Goal: Obtain resource: Download file/media

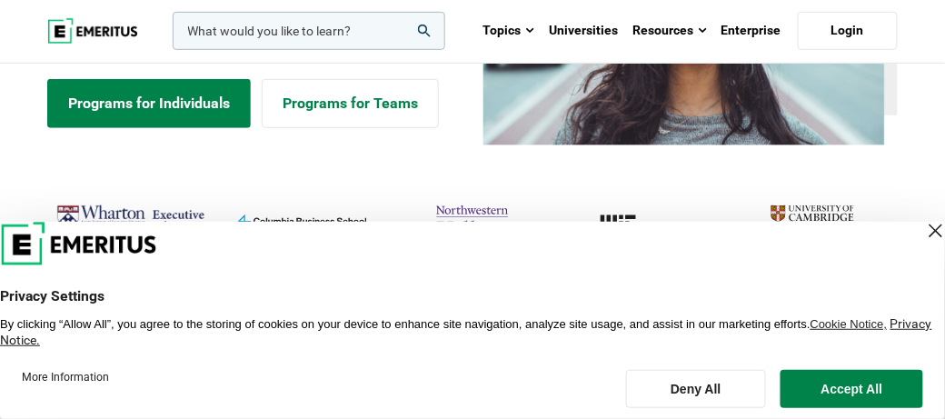
scroll to position [273, 0]
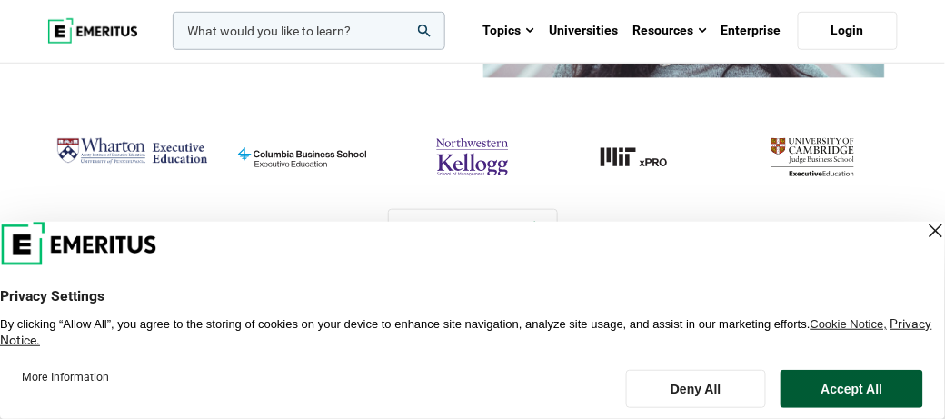
click at [835, 393] on button "Accept All" at bounding box center [852, 389] width 143 height 38
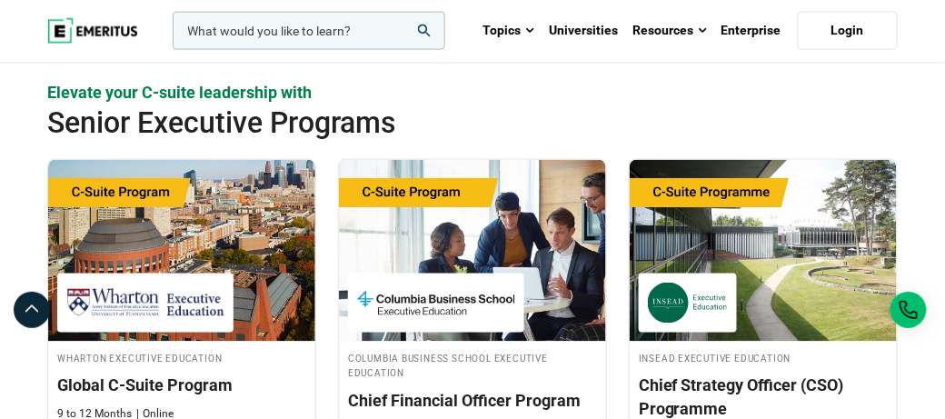
scroll to position [636, 0]
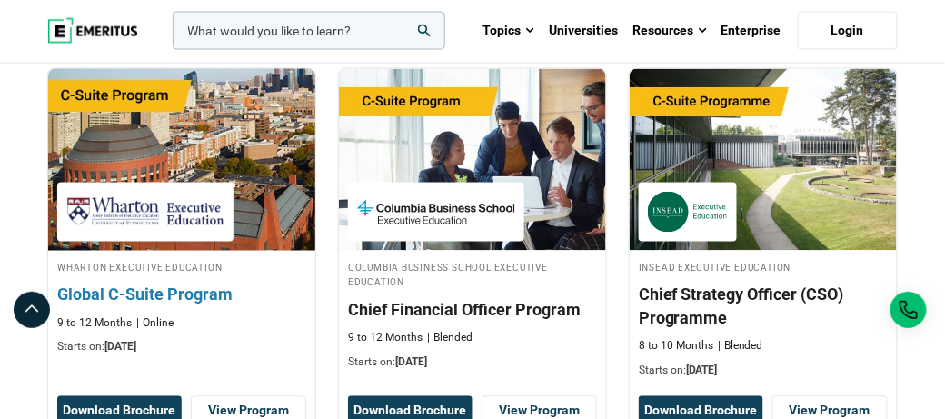
click at [185, 260] on h4 "Wharton Executive Education" at bounding box center [181, 267] width 249 height 15
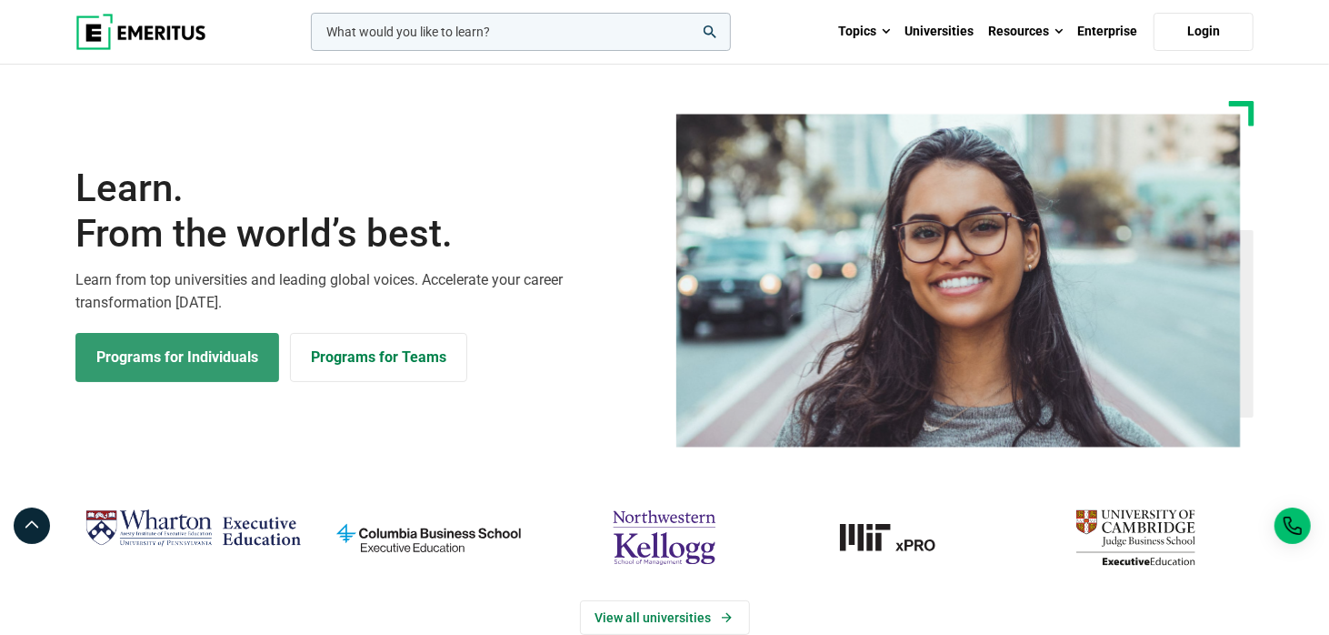
click at [235, 355] on link "Programs for Individuals" at bounding box center [177, 357] width 204 height 49
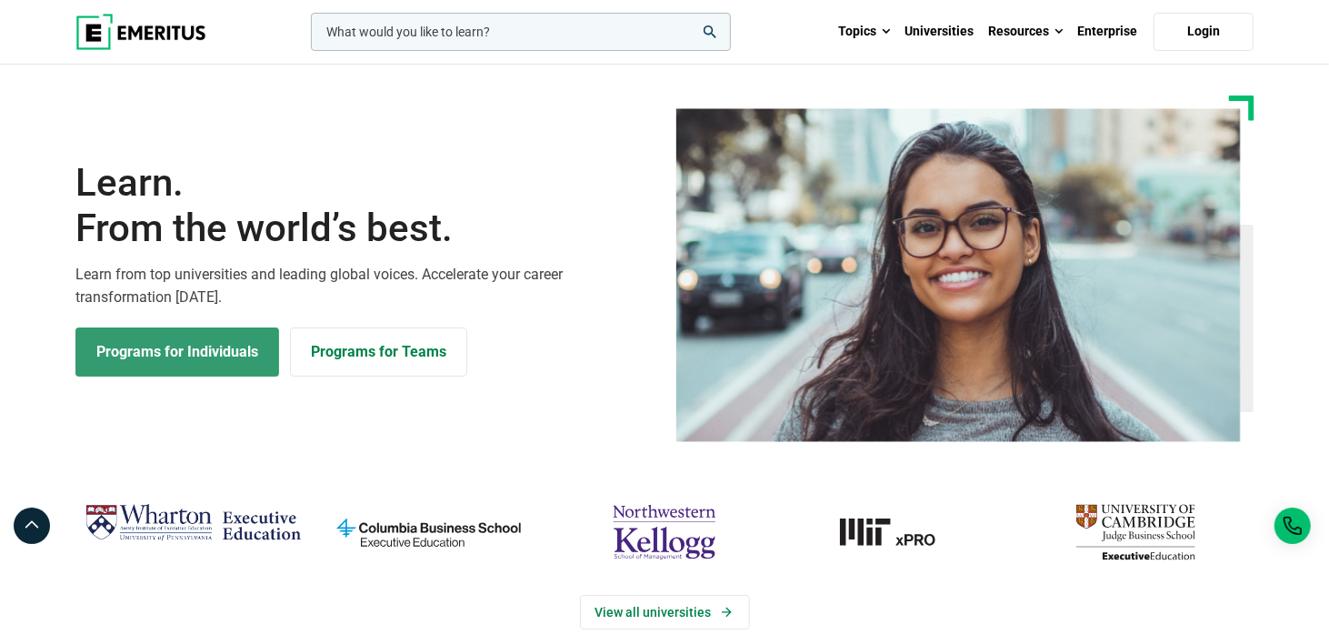
scroll to position [180, 0]
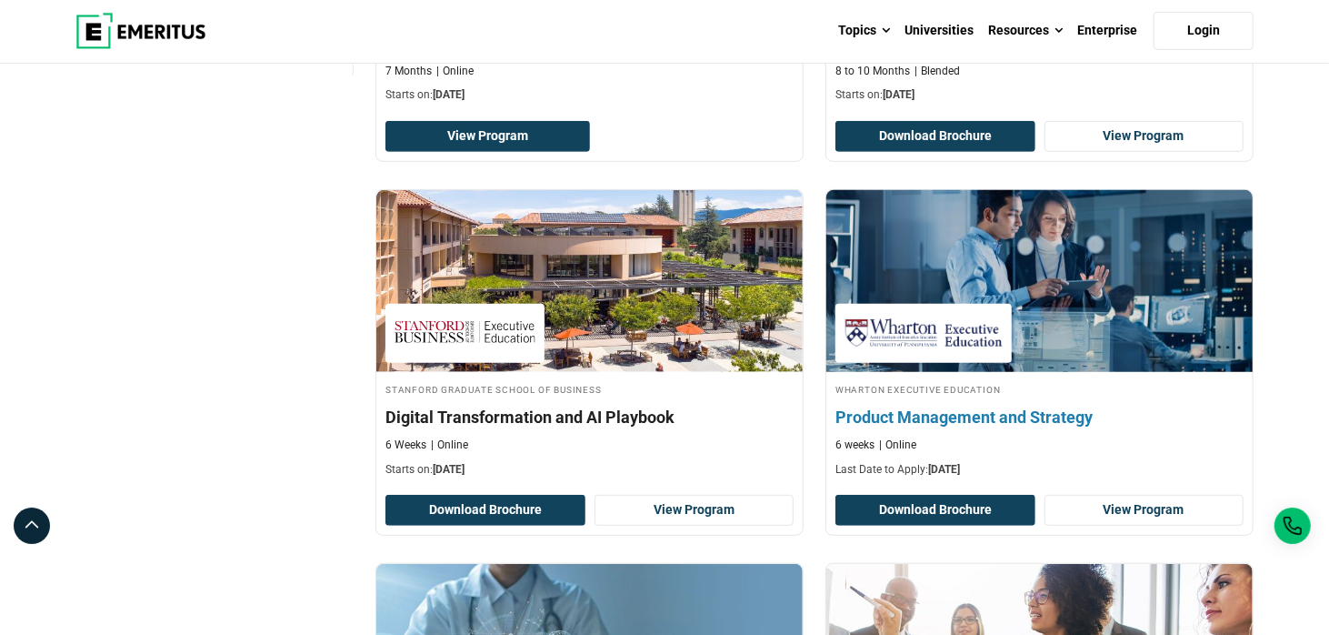
scroll to position [545, 0]
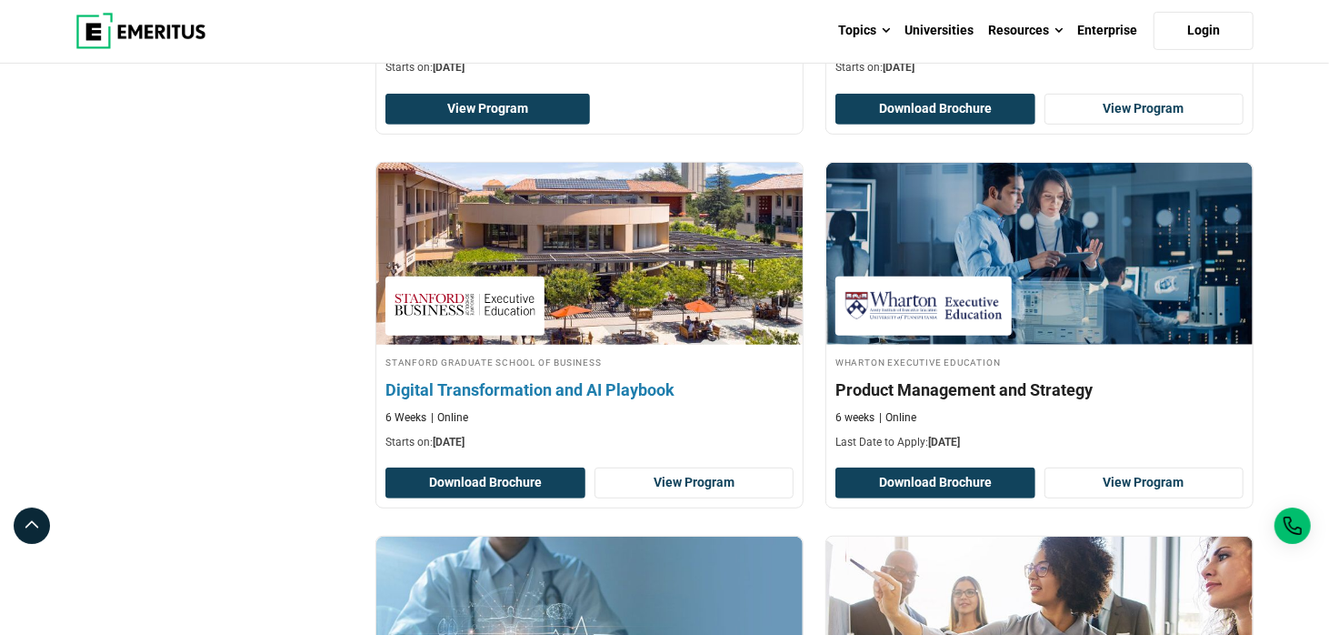
click at [548, 380] on h4 "Digital Transformation and AI Playbook" at bounding box center [589, 389] width 408 height 23
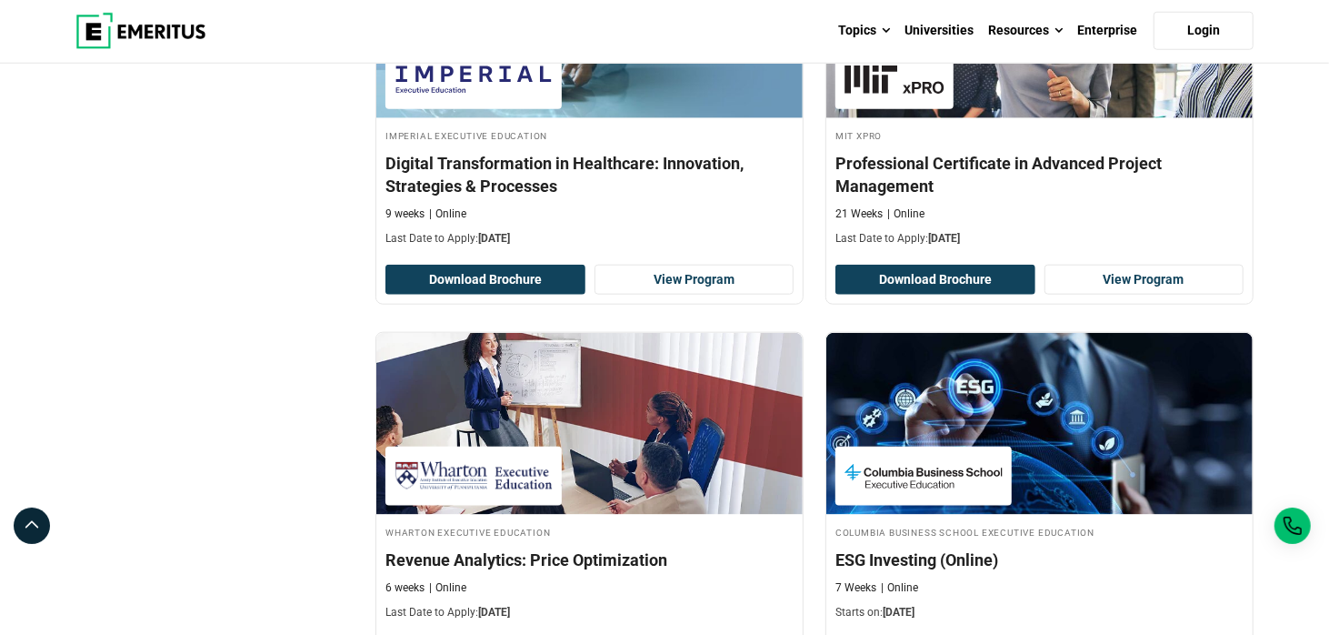
scroll to position [1182, 0]
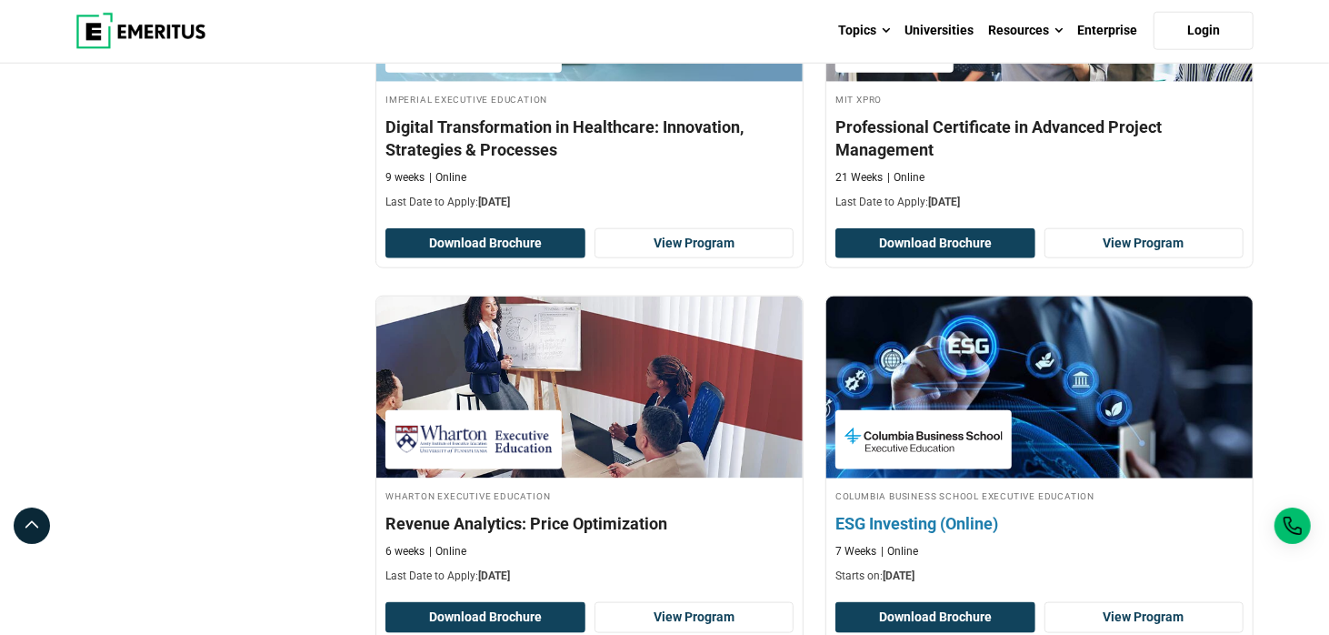
click at [1034, 512] on h4 "ESG Investing (Online)" at bounding box center [1039, 523] width 408 height 23
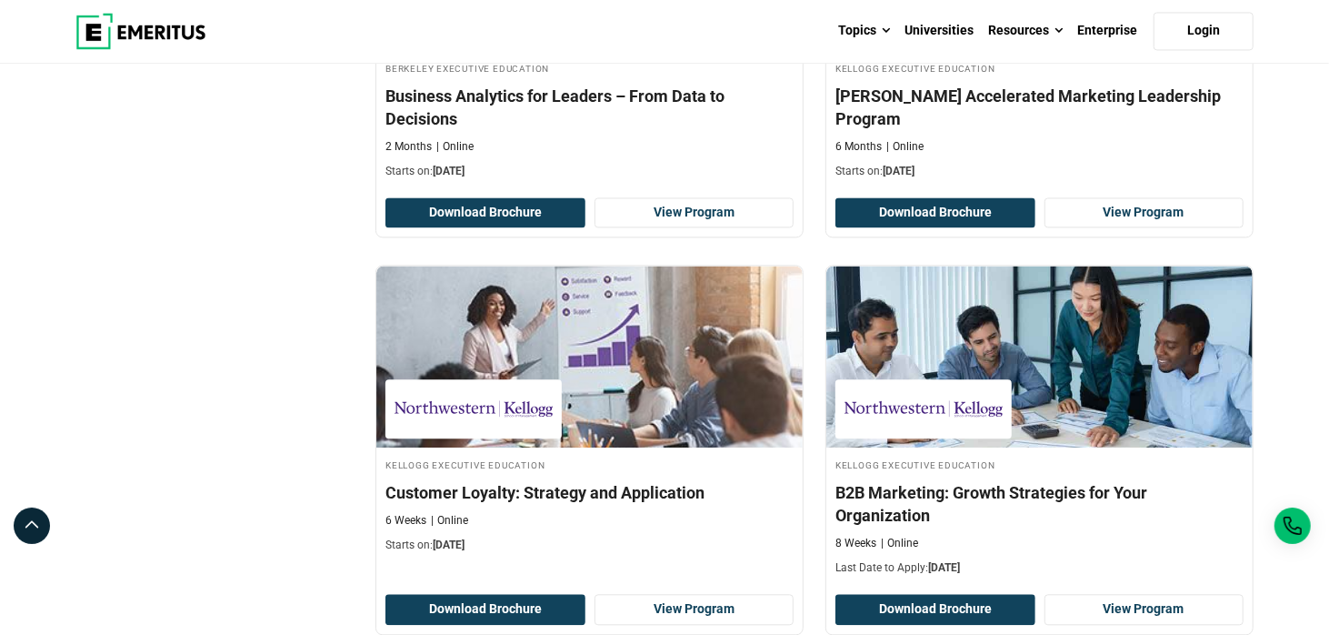
scroll to position [2437, 0]
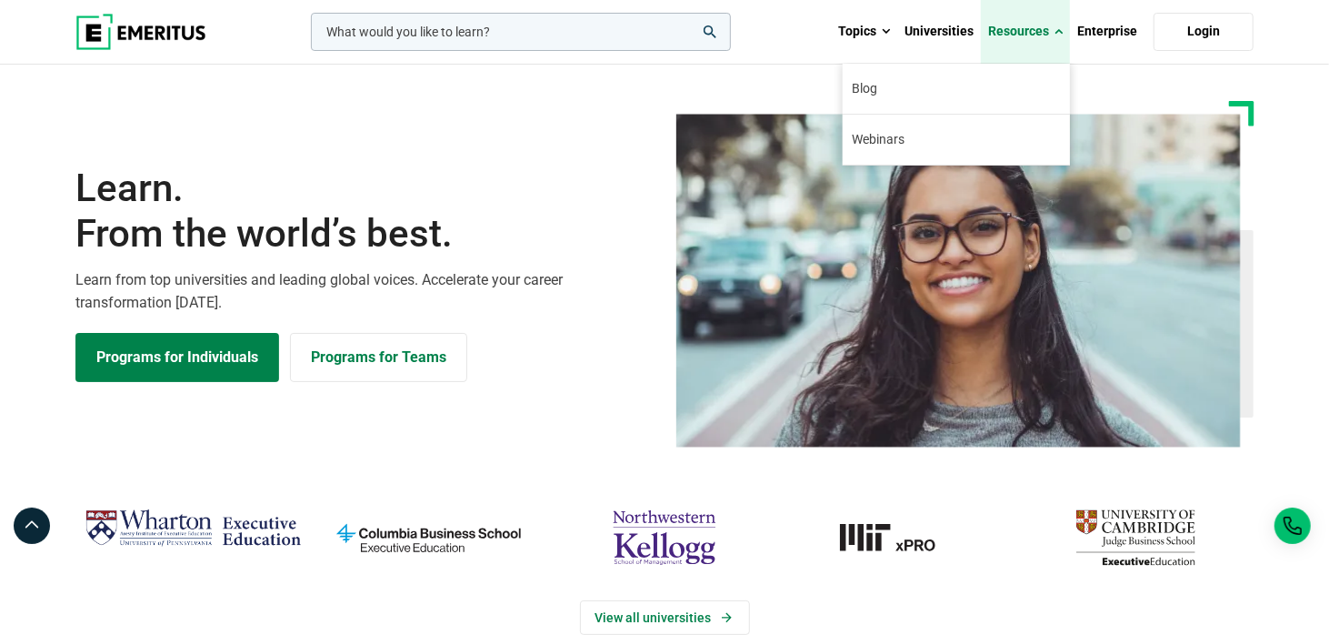
click at [1015, 31] on link "Resources" at bounding box center [1025, 32] width 89 height 64
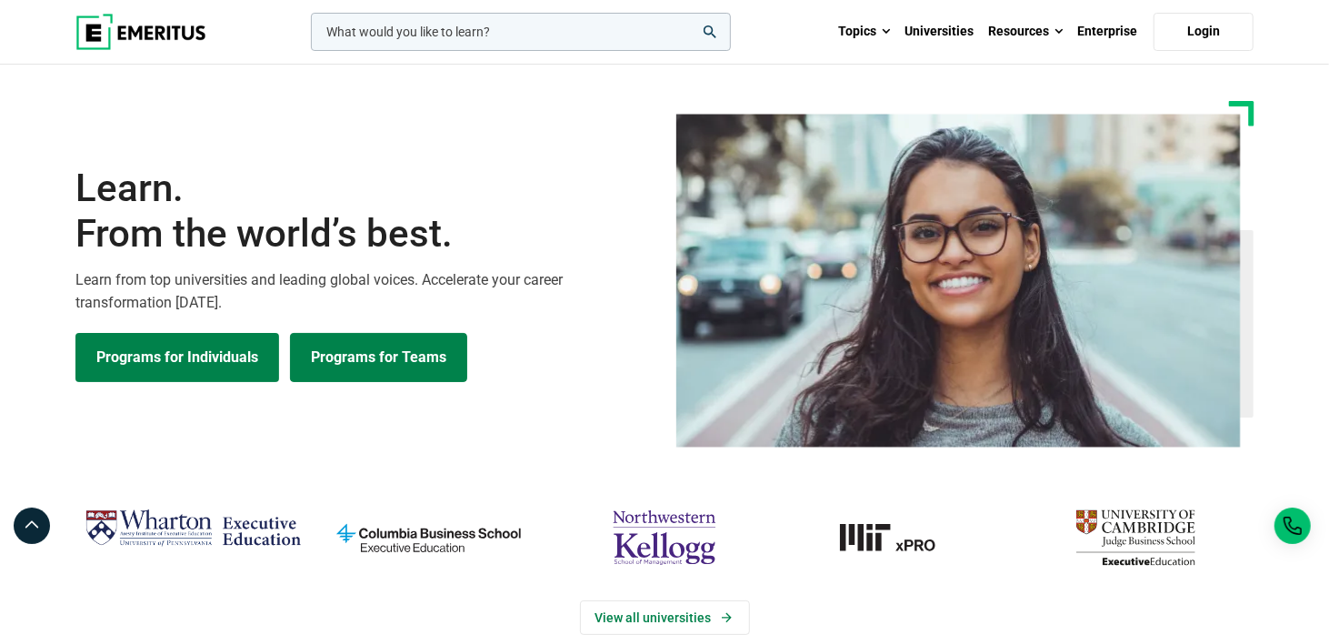
click at [389, 355] on link "Programs for Teams" at bounding box center [378, 357] width 177 height 49
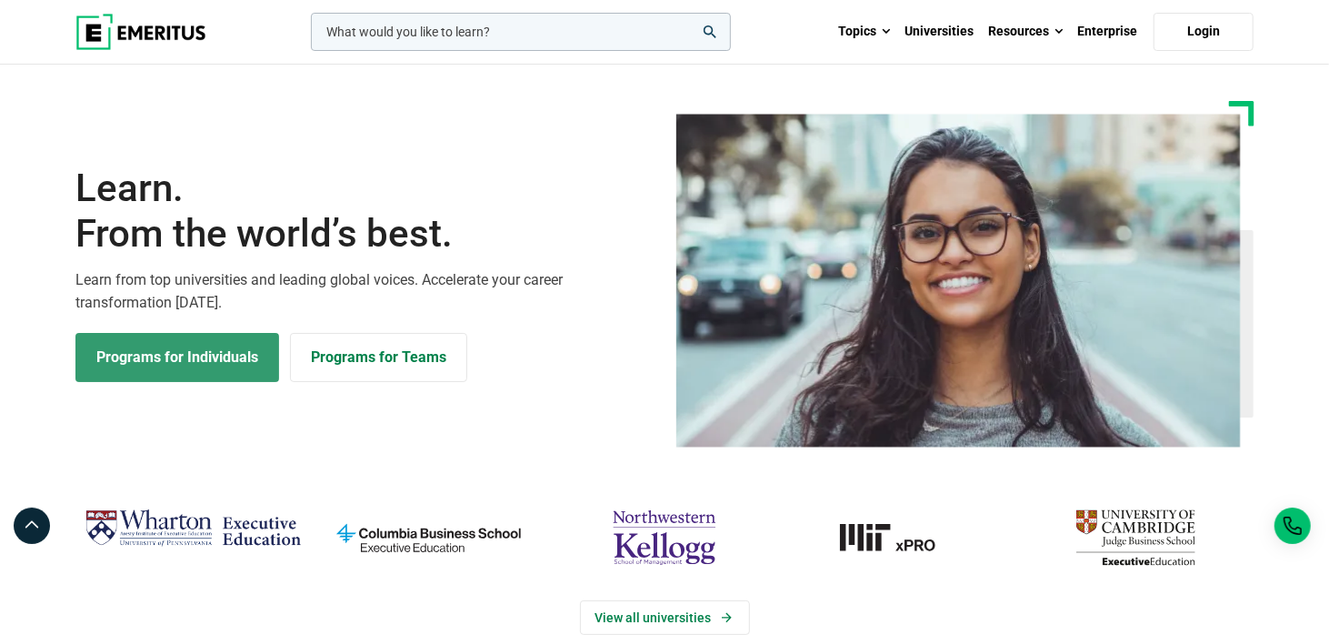
click at [175, 372] on link "Programs for Individuals" at bounding box center [177, 357] width 204 height 49
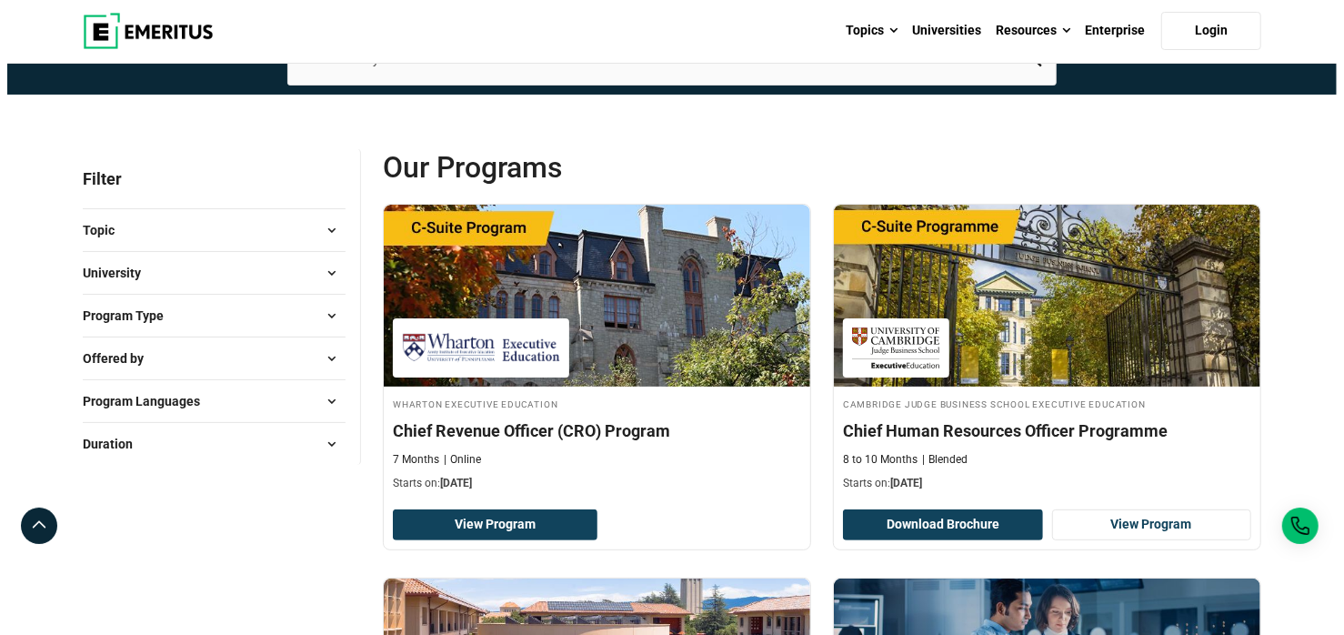
scroll to position [457, 0]
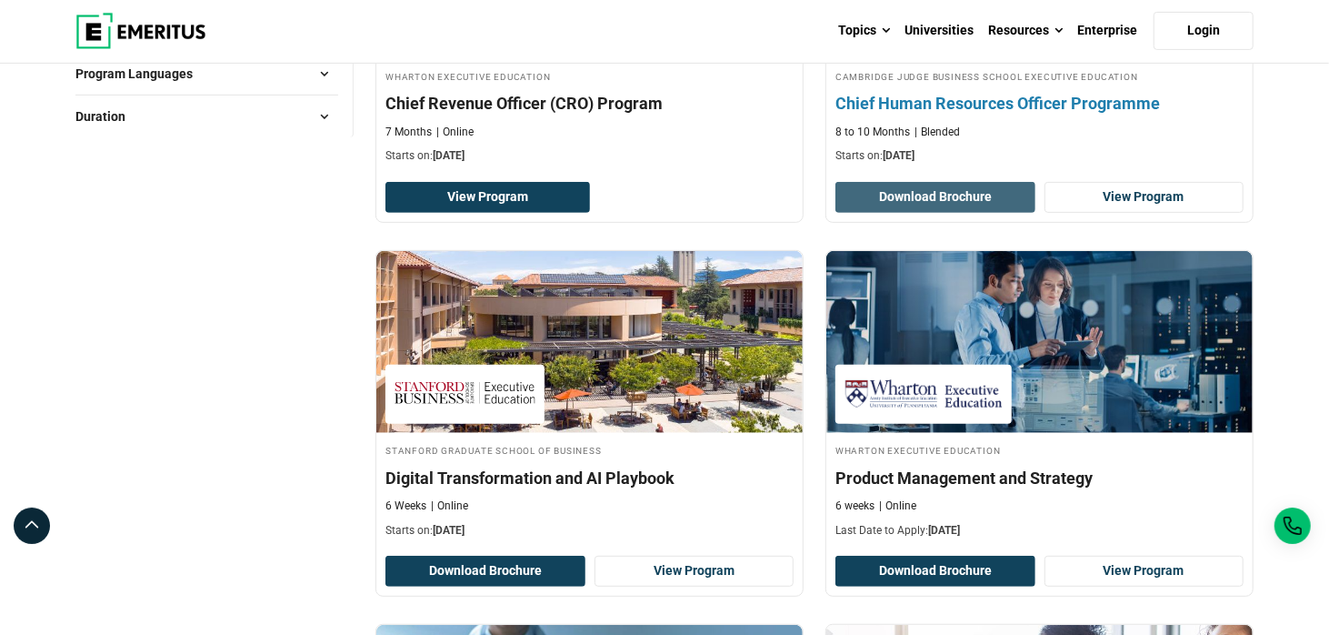
click at [933, 195] on button "Download Brochure" at bounding box center [935, 197] width 200 height 31
